Goal: Navigation & Orientation: Find specific page/section

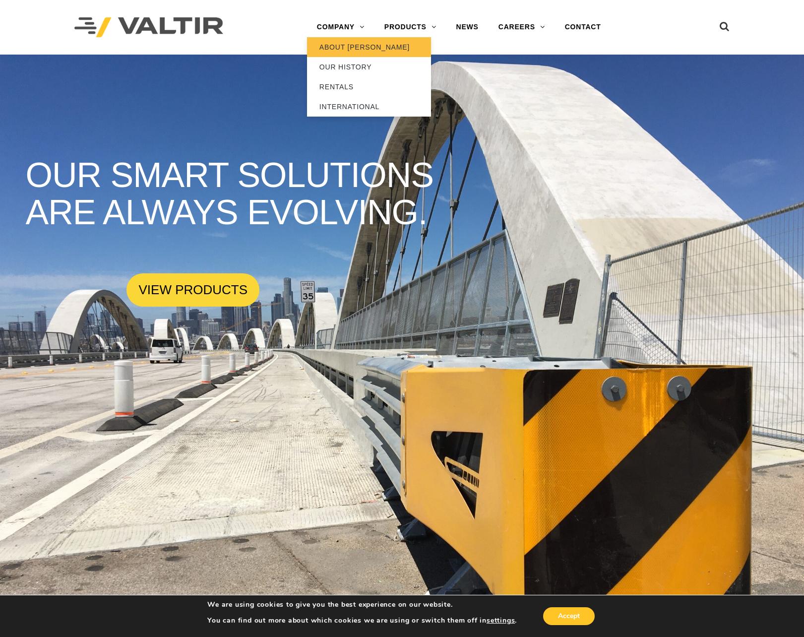
click at [339, 45] on link "ABOUT [PERSON_NAME]" at bounding box center [369, 47] width 124 height 20
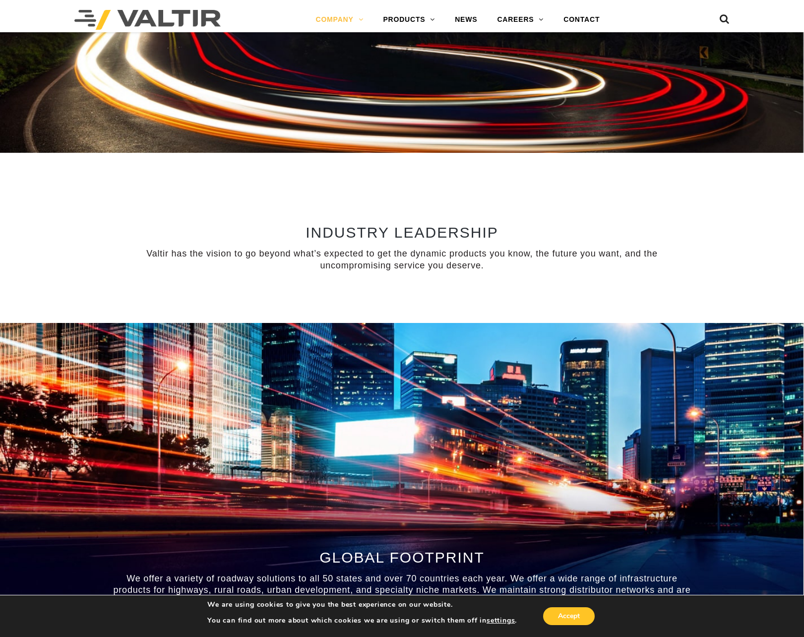
scroll to position [545, 0]
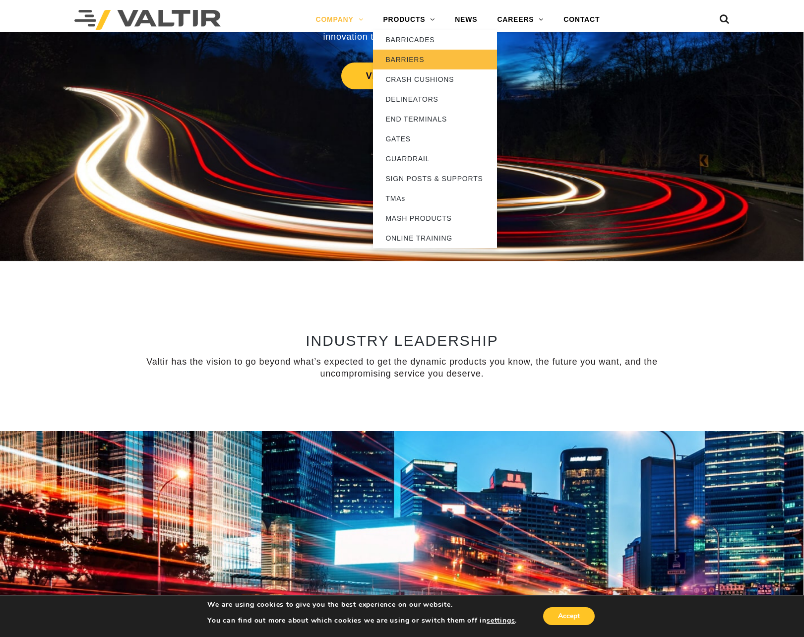
click at [401, 62] on link "BARRIERS" at bounding box center [435, 60] width 124 height 20
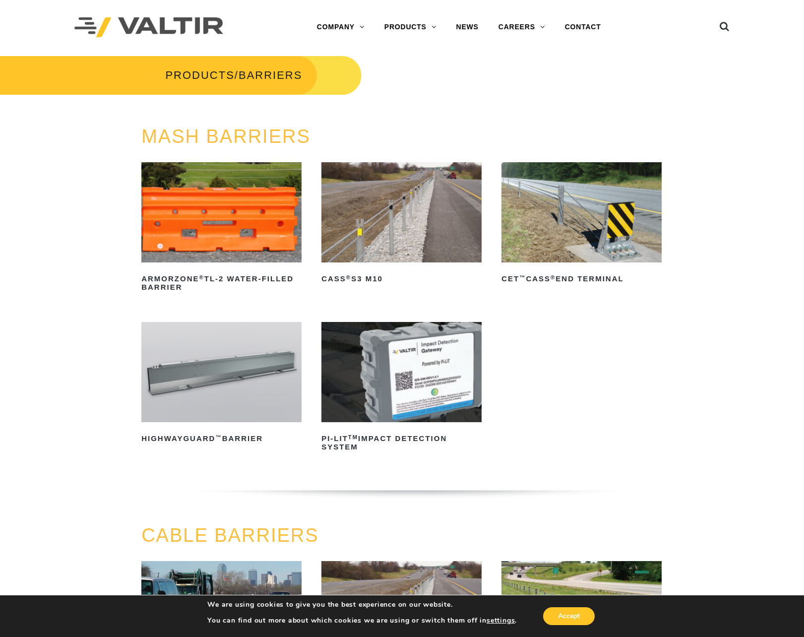
click at [158, 22] on img at bounding box center [148, 27] width 149 height 20
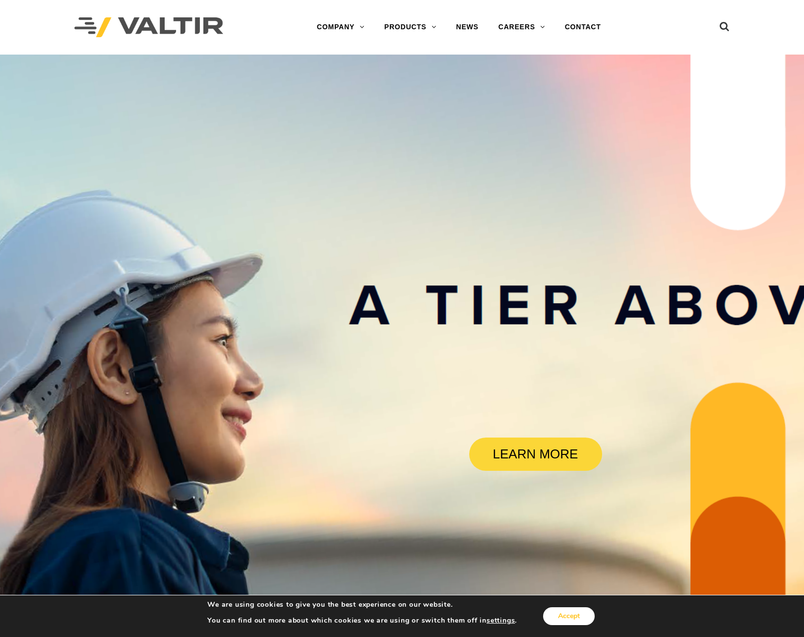
click at [563, 609] on button "Accept" at bounding box center [569, 616] width 52 height 18
